Goal: Find specific page/section: Find specific page/section

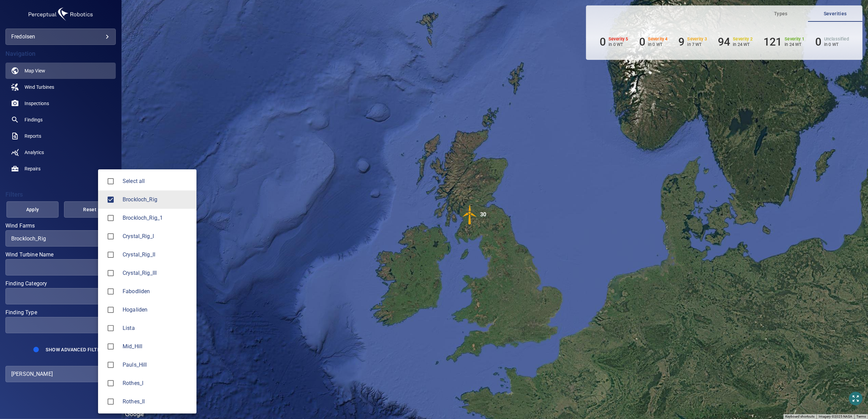
click at [44, 240] on body "**********" at bounding box center [434, 209] width 868 height 419
click at [44, 240] on div at bounding box center [434, 209] width 868 height 419
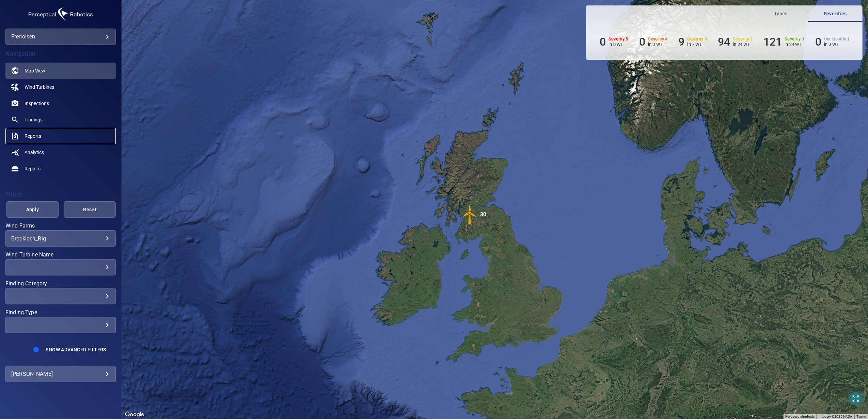
click at [30, 135] on span "Reports" at bounding box center [33, 136] width 17 height 7
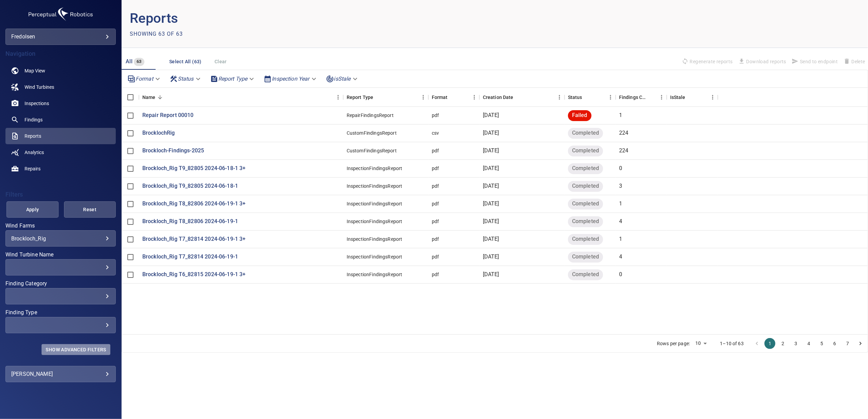
click at [65, 349] on span "Show Advanced Filters" at bounding box center [76, 349] width 60 height 5
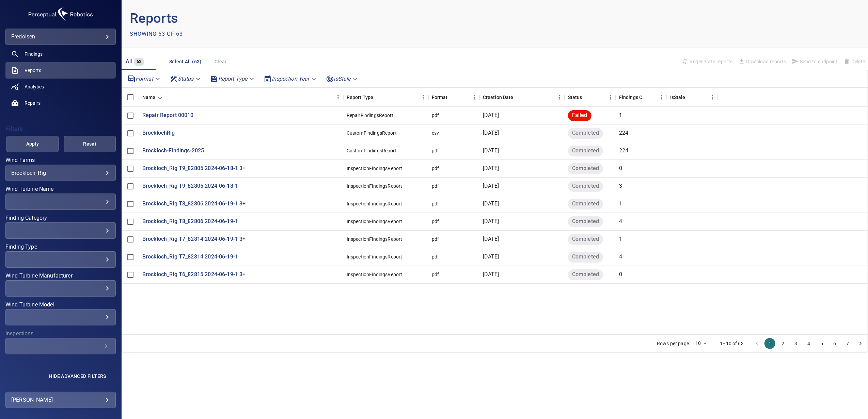
scroll to position [67, 0]
click at [73, 353] on div "​ ​" at bounding box center [60, 346] width 110 height 16
click at [795, 346] on button "3" at bounding box center [795, 343] width 11 height 11
click at [767, 345] on button "1" at bounding box center [769, 343] width 11 height 11
click at [809, 344] on button "4" at bounding box center [808, 343] width 11 height 11
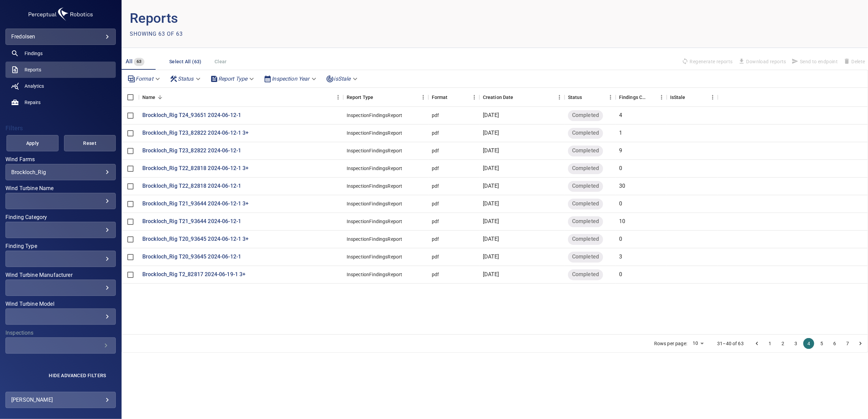
click at [819, 344] on button "5" at bounding box center [821, 343] width 11 height 11
click at [835, 346] on button "6" at bounding box center [834, 343] width 11 height 11
click at [847, 346] on button "7" at bounding box center [847, 343] width 11 height 11
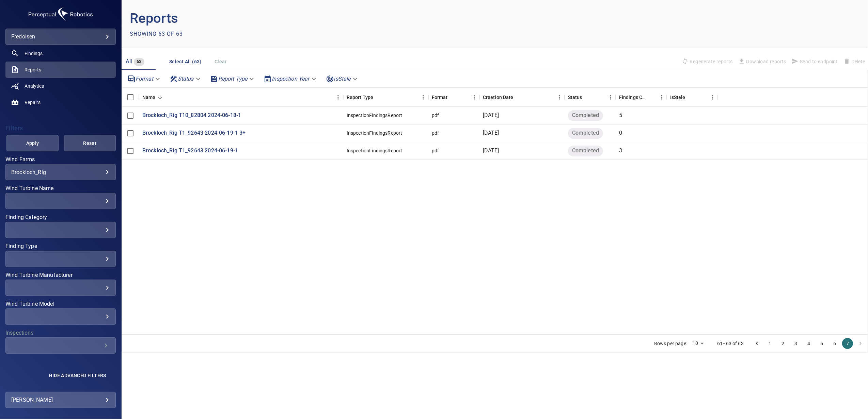
click at [861, 345] on li "pagination navigation" at bounding box center [860, 343] width 13 height 11
click at [715, 372] on main "Reports Showing 63 of 63 All 63 Select All (63) Clear Regenerate reports Downlo…" at bounding box center [495, 209] width 746 height 419
